Goal: Task Accomplishment & Management: Use online tool/utility

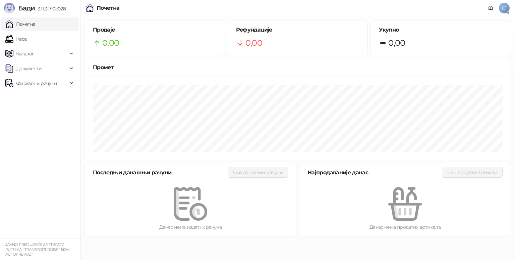
click at [36, 26] on link "Почетна" at bounding box center [20, 23] width 30 height 13
click at [268, 41] on div "0,00" at bounding box center [298, 43] width 124 height 13
click at [310, 50] on div "Рефундације 0,00" at bounding box center [298, 37] width 140 height 34
click at [273, 49] on div "0,00" at bounding box center [298, 43] width 124 height 13
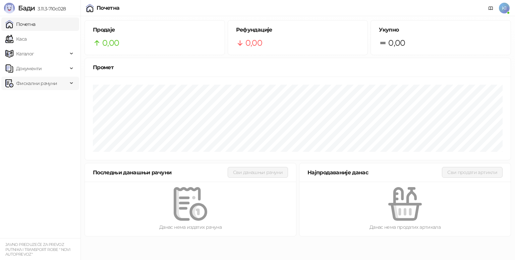
click at [20, 82] on span "Фискални рачуни" at bounding box center [36, 82] width 41 height 13
click at [44, 117] on link "По данима" at bounding box center [26, 112] width 36 height 13
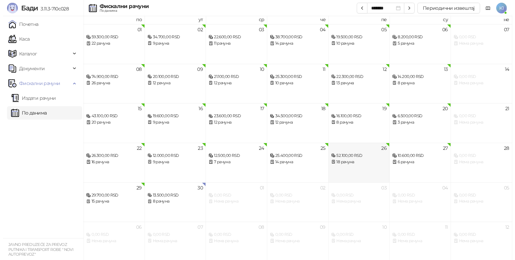
scroll to position [4, 0]
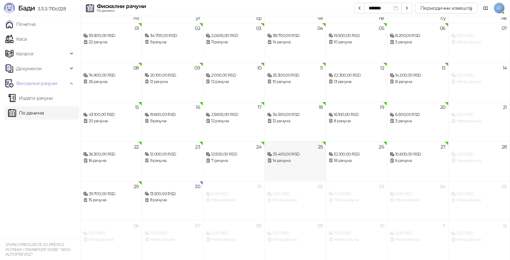
click at [290, 156] on div "25.400,00 RSD" at bounding box center [295, 154] width 56 height 6
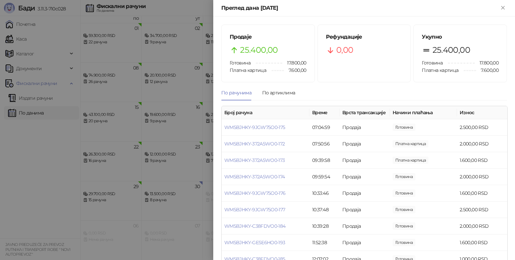
drag, startPoint x: 502, startPoint y: 7, endPoint x: 399, endPoint y: 57, distance: 115.1
click at [502, 7] on icon "Close" at bounding box center [503, 7] width 3 height 3
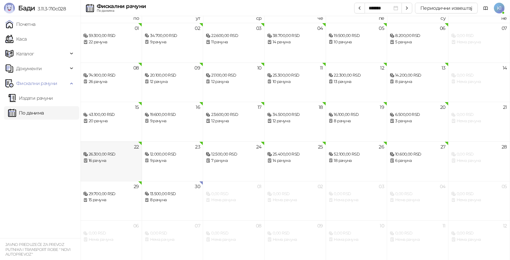
click at [114, 158] on div "16 рачуна" at bounding box center [111, 160] width 56 height 6
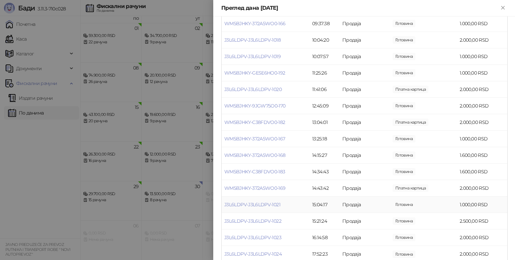
scroll to position [131, 0]
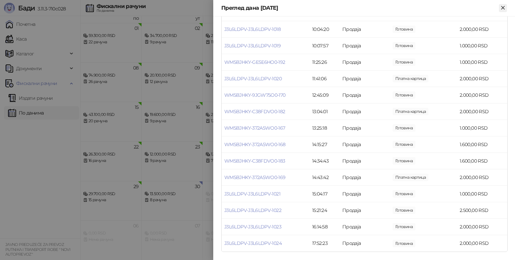
click at [502, 8] on icon "Close" at bounding box center [503, 7] width 3 height 3
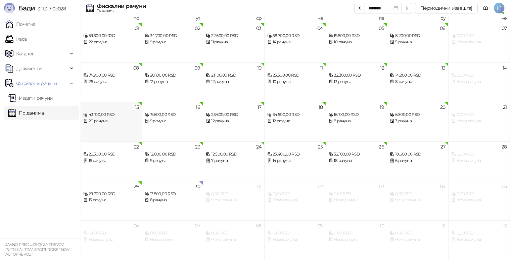
click at [94, 118] on div "20 рачуна" at bounding box center [111, 121] width 56 height 6
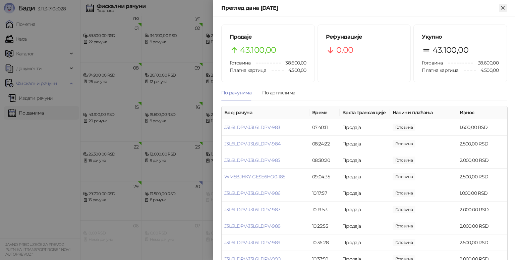
click at [502, 8] on icon "Close" at bounding box center [503, 8] width 6 height 6
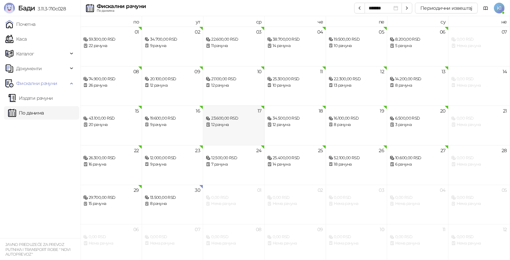
click at [225, 128] on div "17 23.600,00 RSD 12 рачуна" at bounding box center [233, 125] width 61 height 40
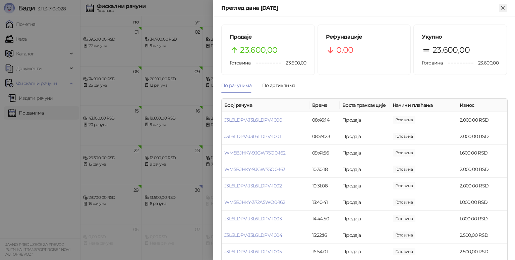
click at [501, 7] on icon "Close" at bounding box center [503, 8] width 6 height 6
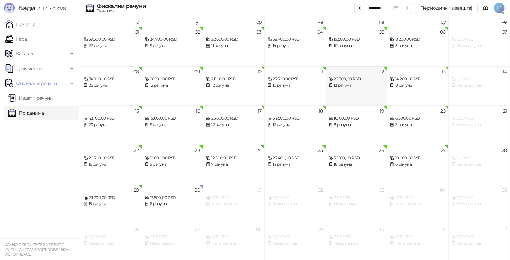
click at [349, 82] on div "13 рачуна" at bounding box center [356, 85] width 56 height 6
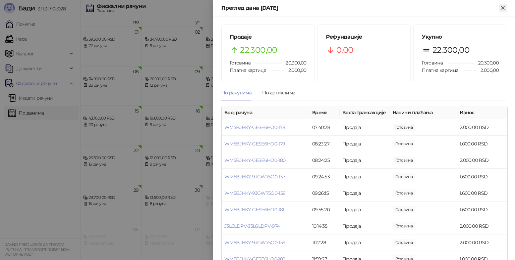
click at [501, 8] on icon "Close" at bounding box center [503, 8] width 6 height 6
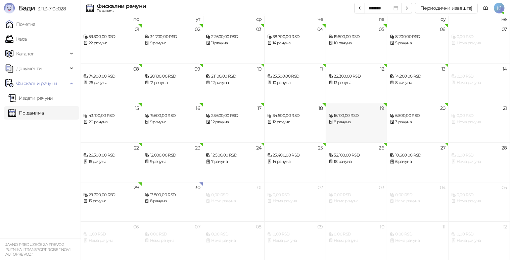
scroll to position [4, 0]
click at [369, 119] on div "8 рачуна" at bounding box center [356, 121] width 56 height 6
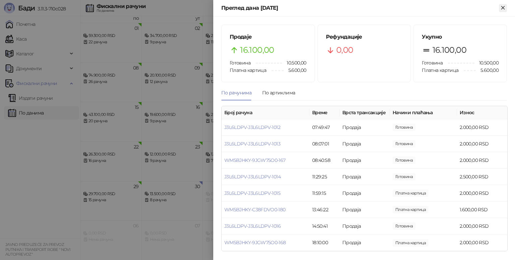
click at [505, 7] on icon "Close" at bounding box center [503, 8] width 6 height 6
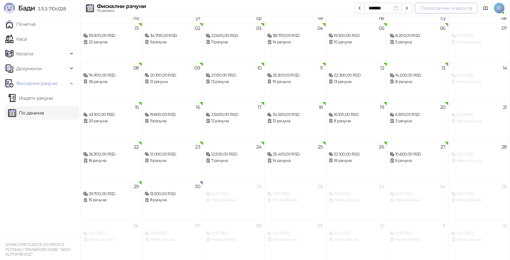
click at [437, 7] on button "Периодични извештај" at bounding box center [446, 8] width 63 height 11
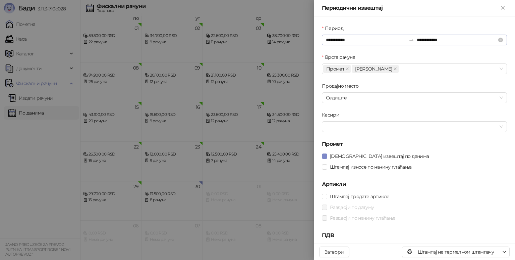
click at [405, 37] on div "**********" at bounding box center [414, 40] width 185 height 11
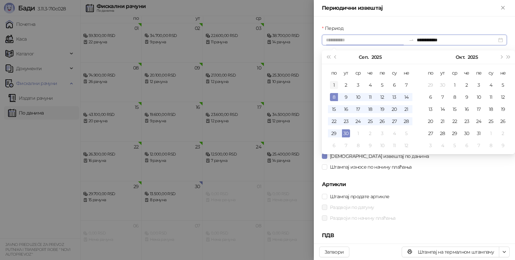
type input "**********"
click at [336, 83] on div "1" at bounding box center [334, 85] width 8 height 8
type input "**********"
click at [335, 130] on div "29" at bounding box center [334, 133] width 8 height 8
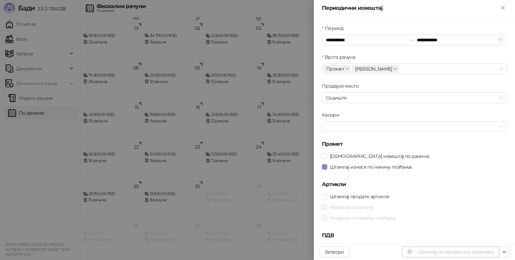
click at [424, 251] on button "Штампај на термалном штампачу" at bounding box center [451, 251] width 98 height 11
click at [501, 7] on icon "Close" at bounding box center [503, 8] width 6 height 6
